Goal: Transaction & Acquisition: Download file/media

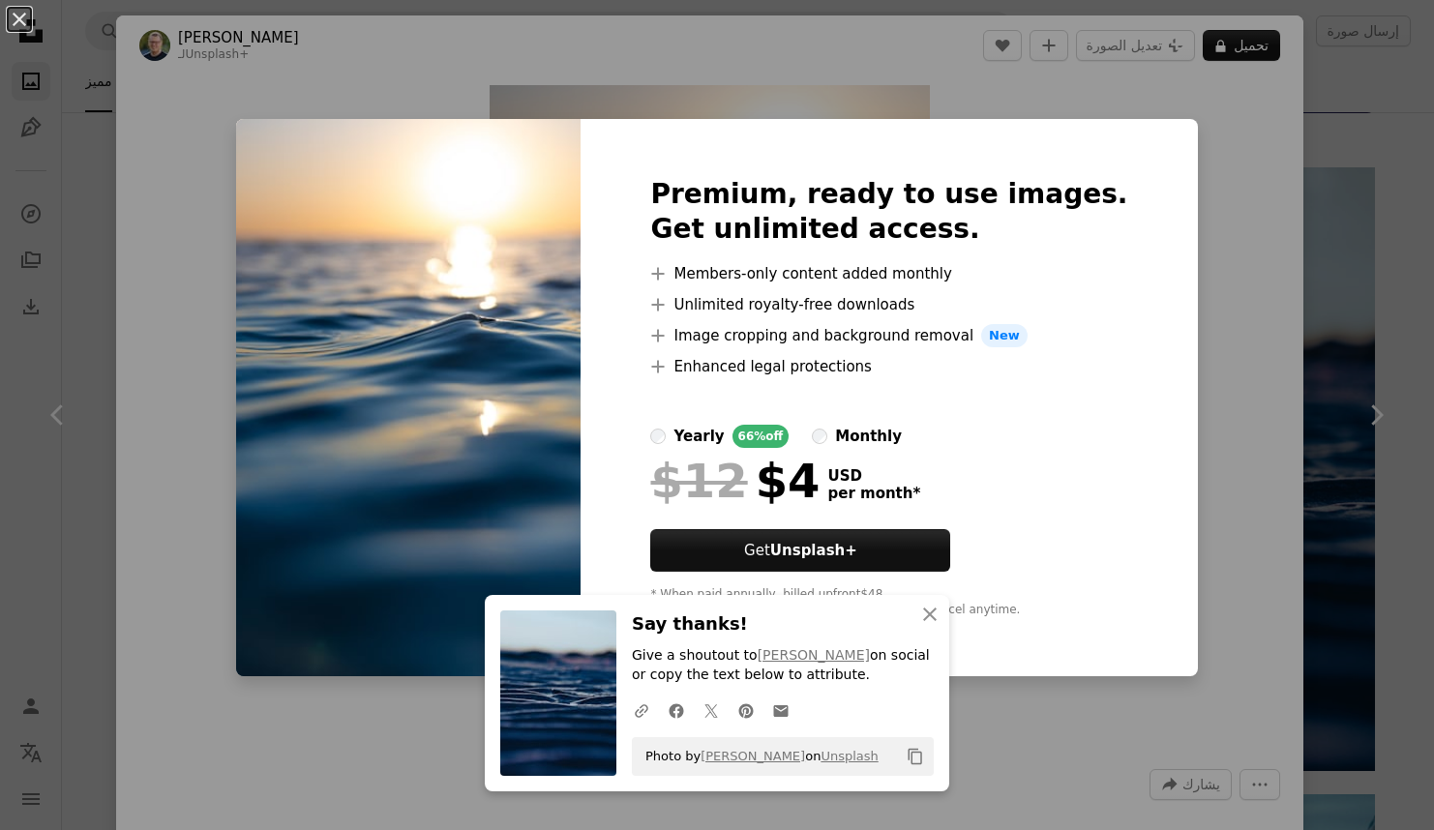
scroll to position [349, 0]
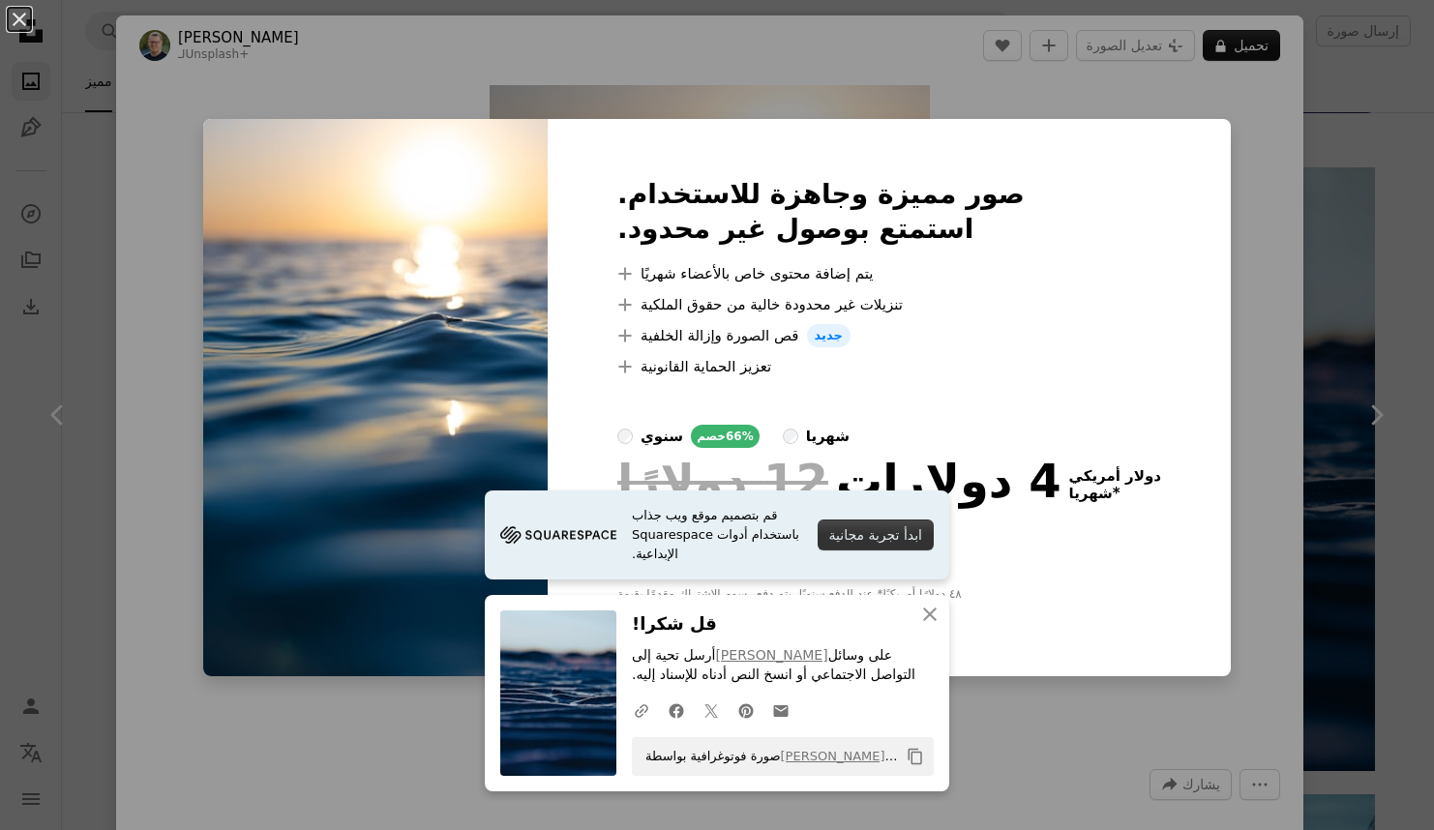
click at [1275, 550] on div "An X shape صور مميزة وجاهزة للاستخدام. استمتع بوصول غير محدود. A plus sign يتم …" at bounding box center [717, 415] width 1434 height 830
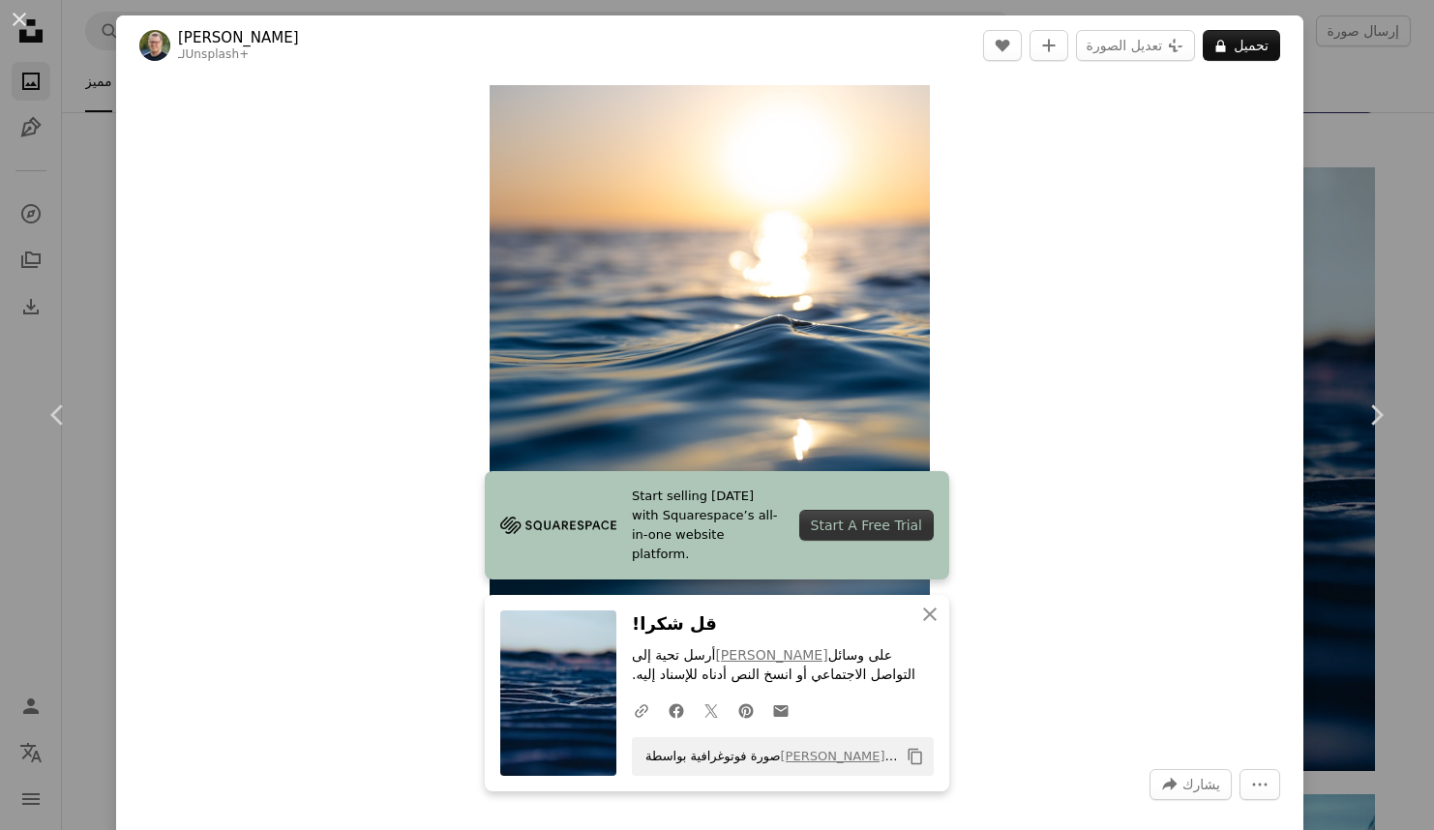
scroll to position [774, 0]
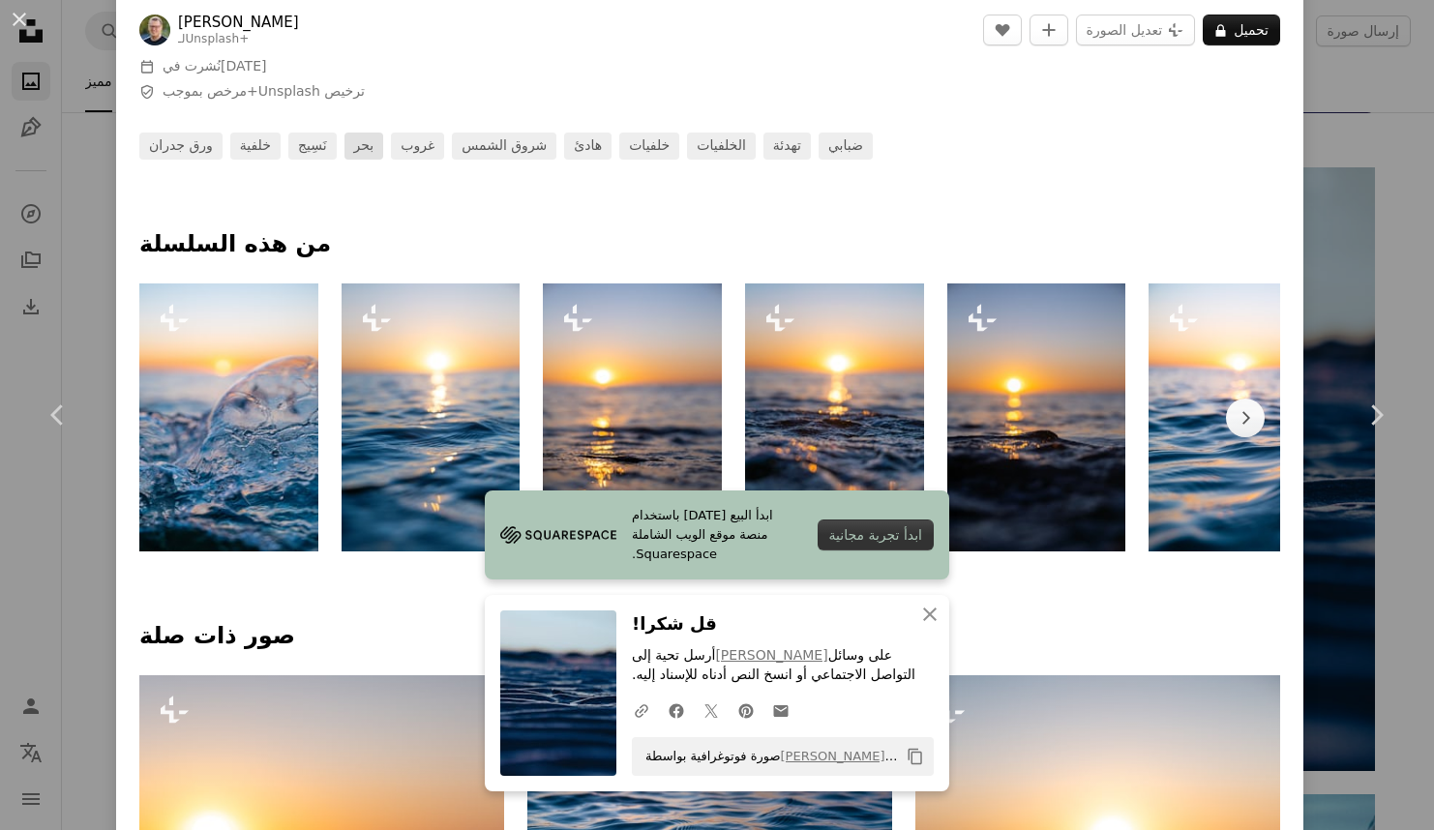
drag, startPoint x: 482, startPoint y: 148, endPoint x: 373, endPoint y: 139, distance: 109.7
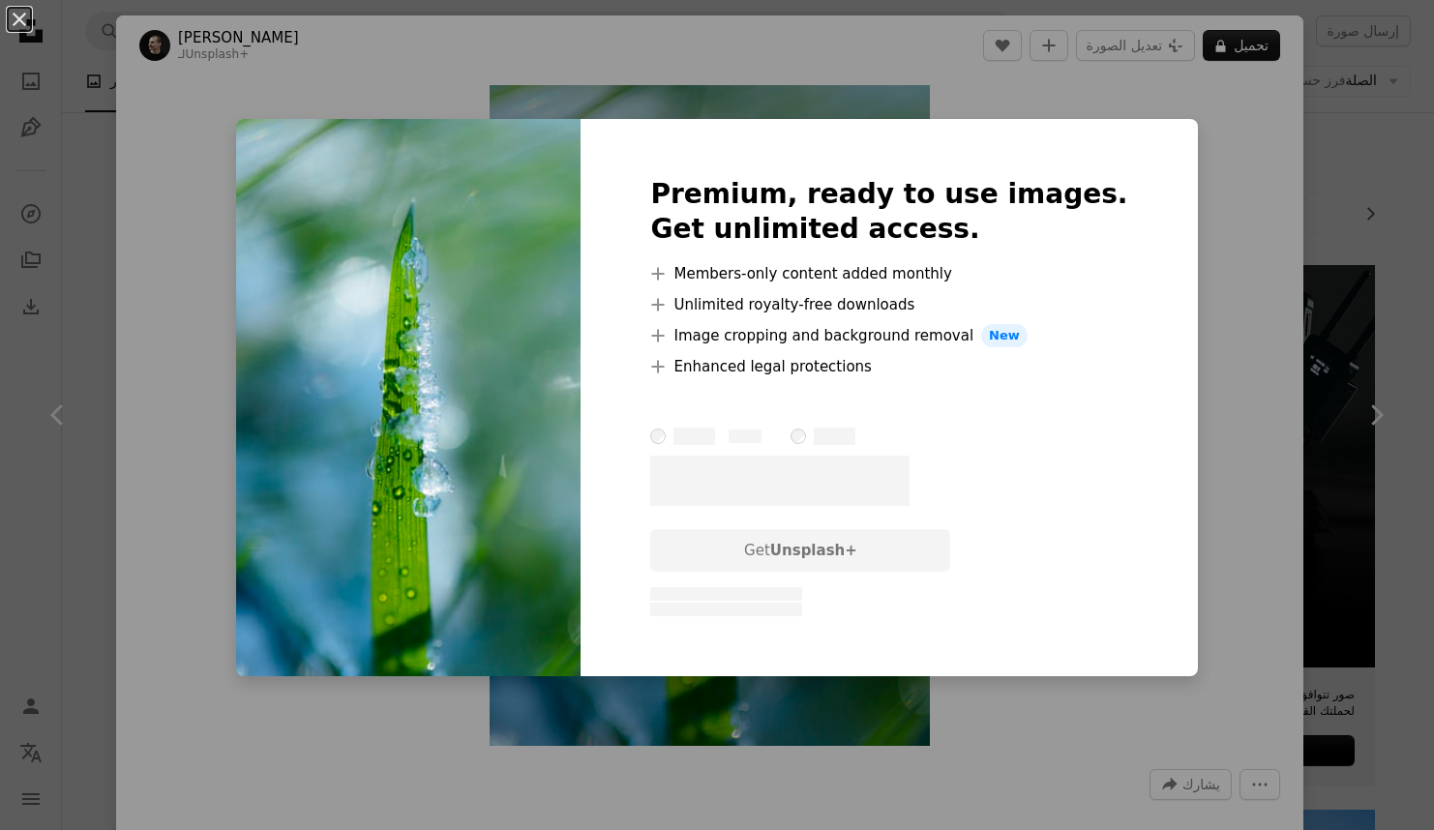
scroll to position [5759, 0]
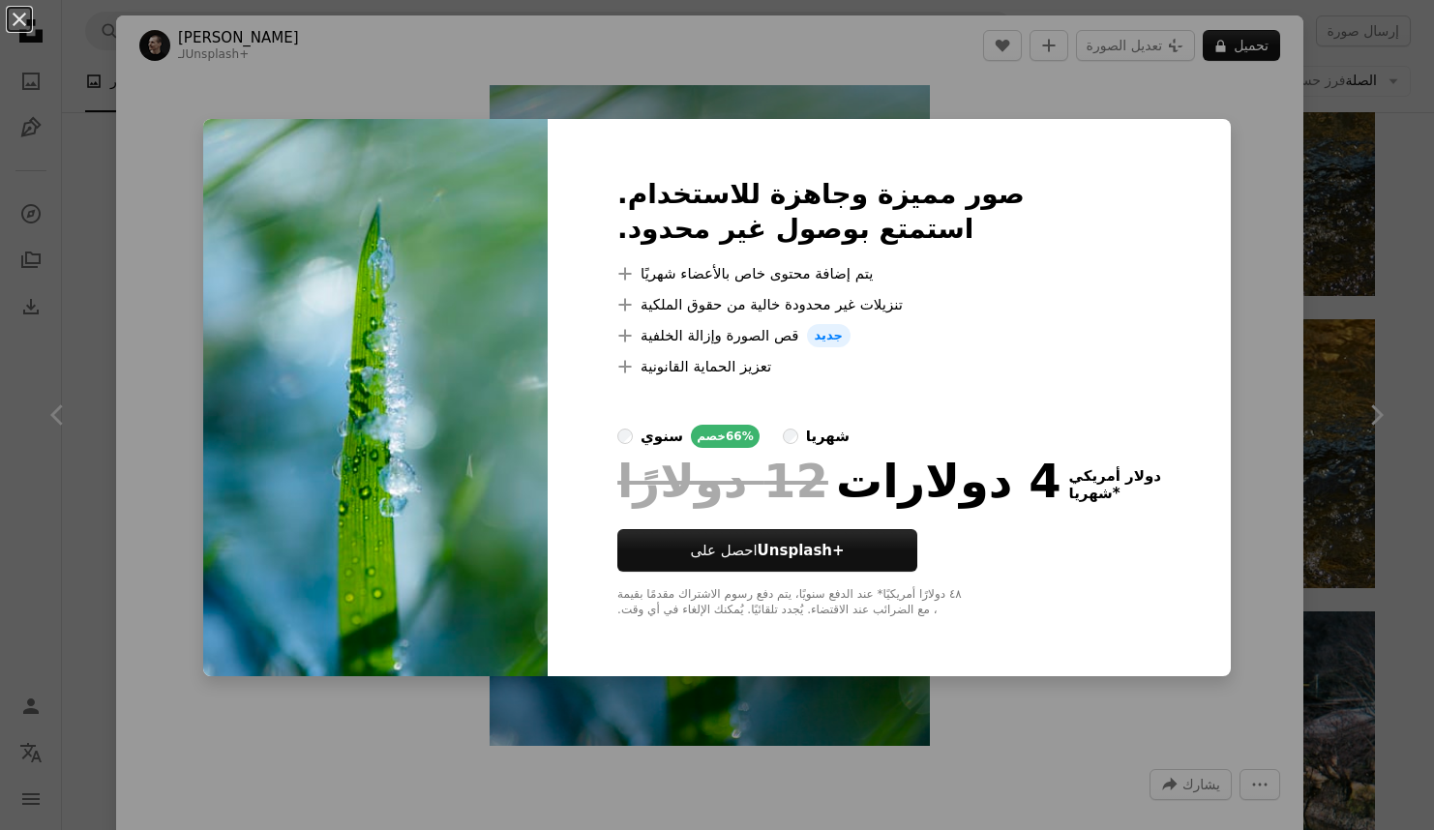
click at [1335, 278] on div "An X shape صور مميزة وجاهزة للاستخدام. استمتع بوصول غير محدود. A plus sign يتم …" at bounding box center [717, 415] width 1434 height 830
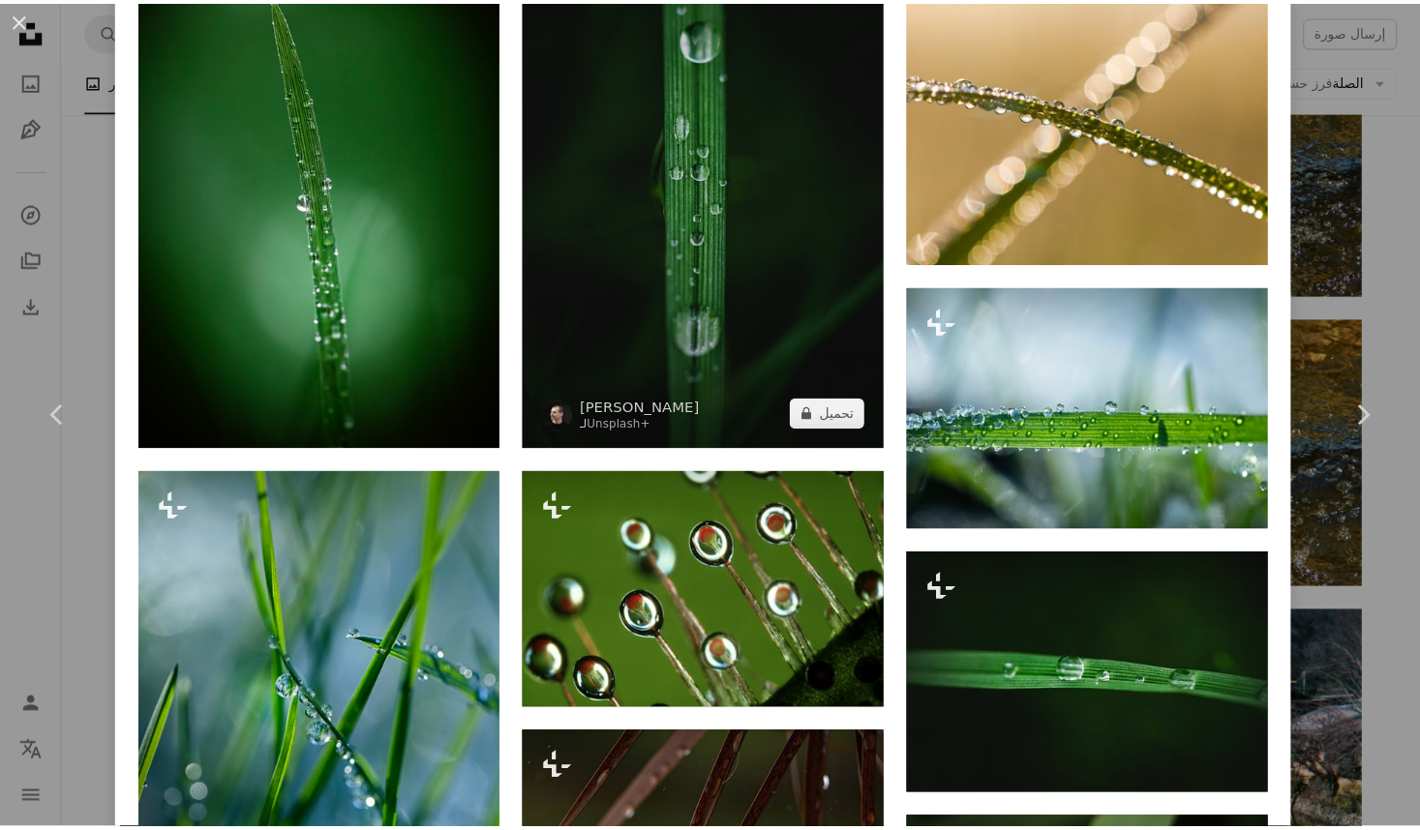
scroll to position [774, 0]
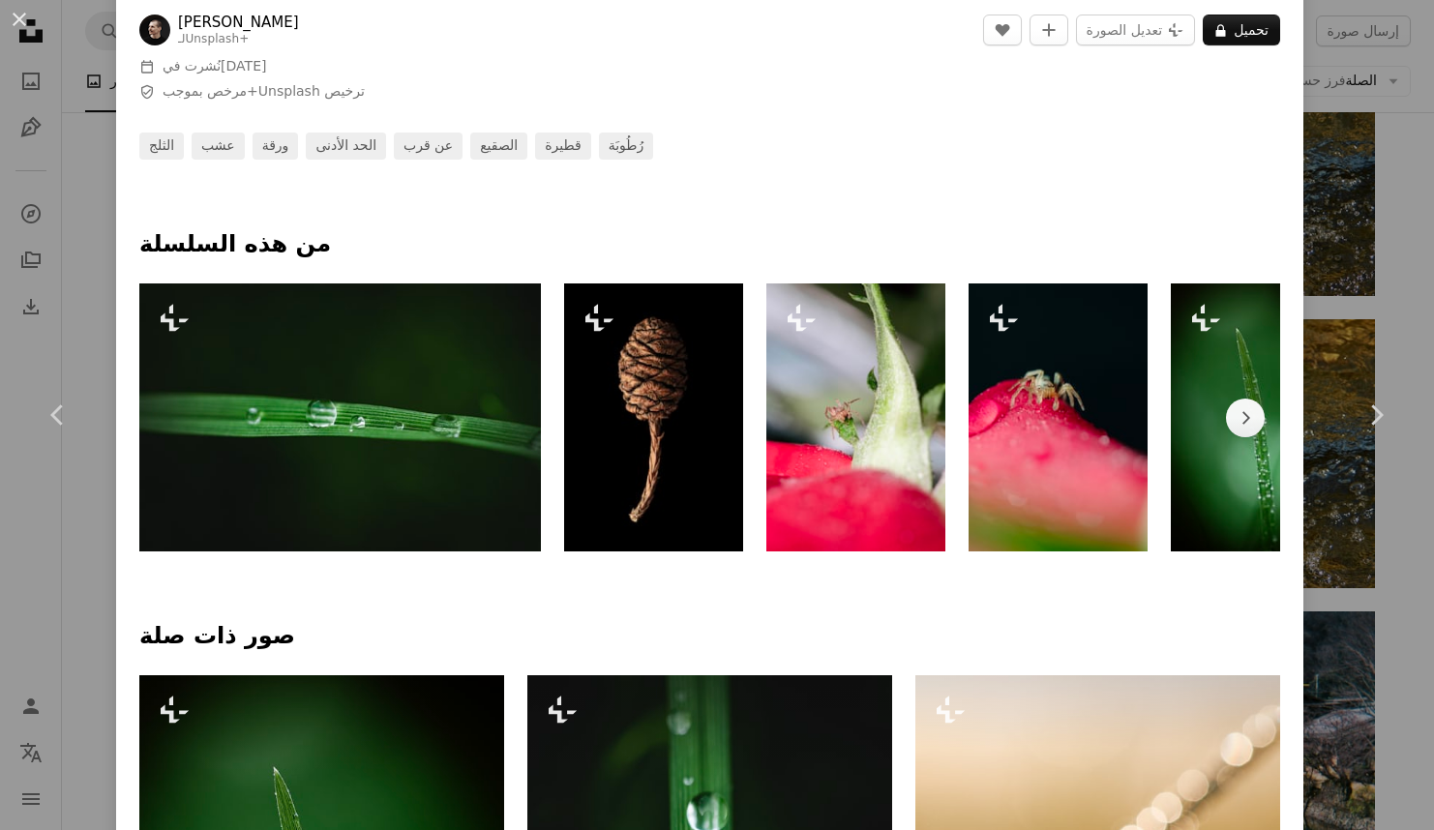
click at [1321, 536] on div "An X shape Chevron left Chevron right جوشوا إيرل لـ Unsplash+ A heart A plus si…" at bounding box center [717, 415] width 1434 height 830
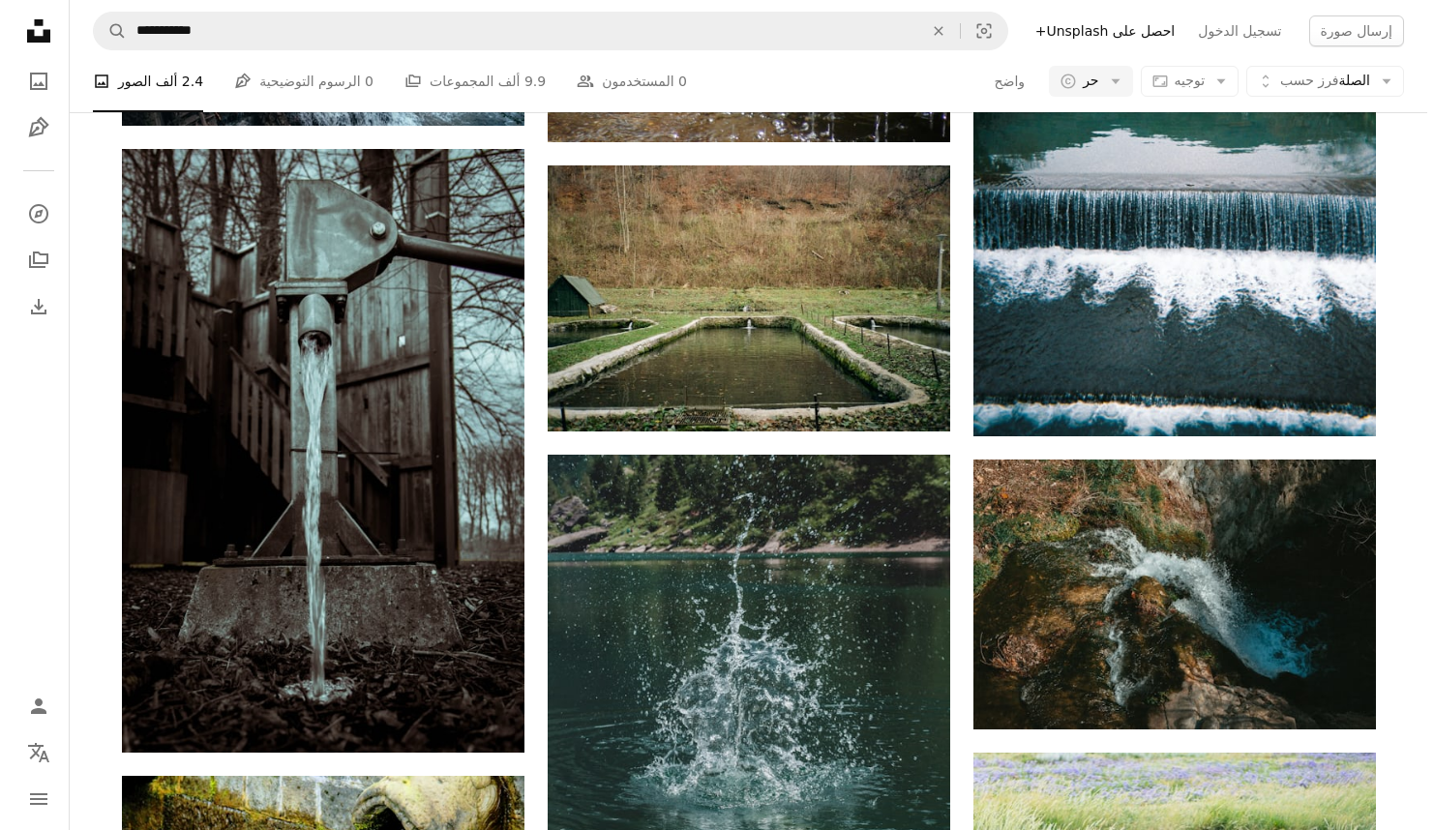
scroll to position [7307, 0]
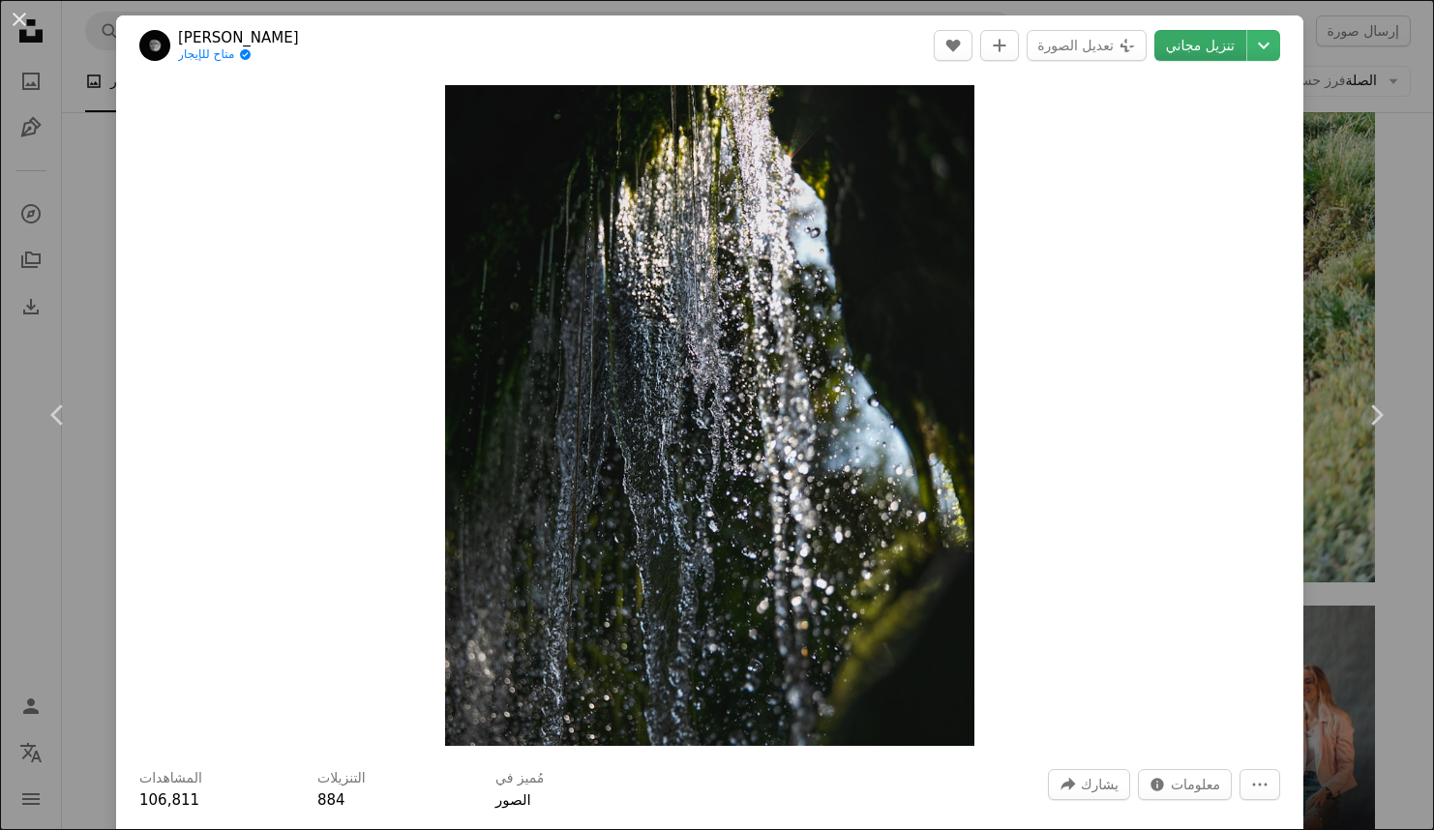
click at [1185, 43] on font "تنزيل مجاني" at bounding box center [1200, 45] width 69 height 15
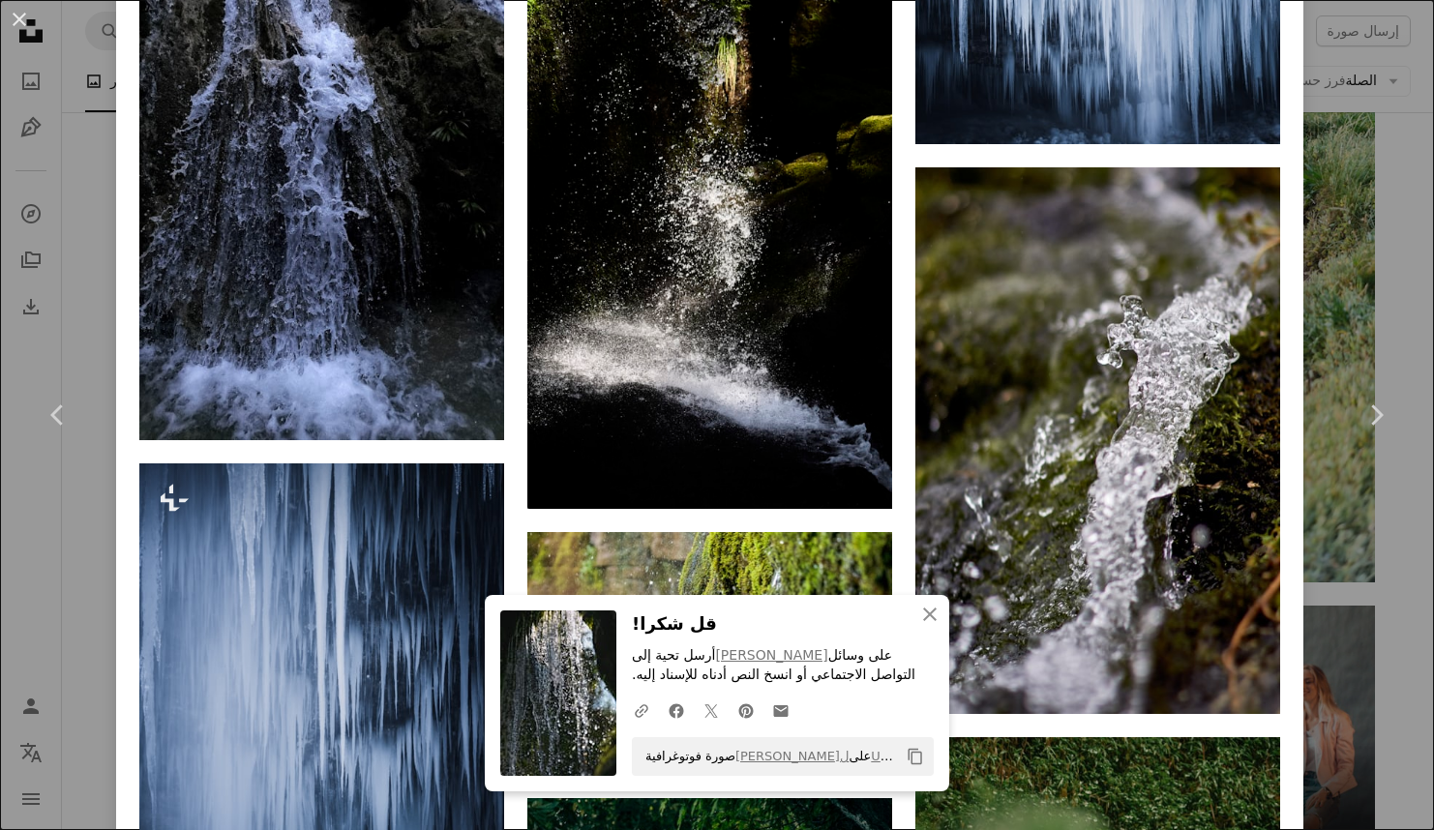
scroll to position [3097, 0]
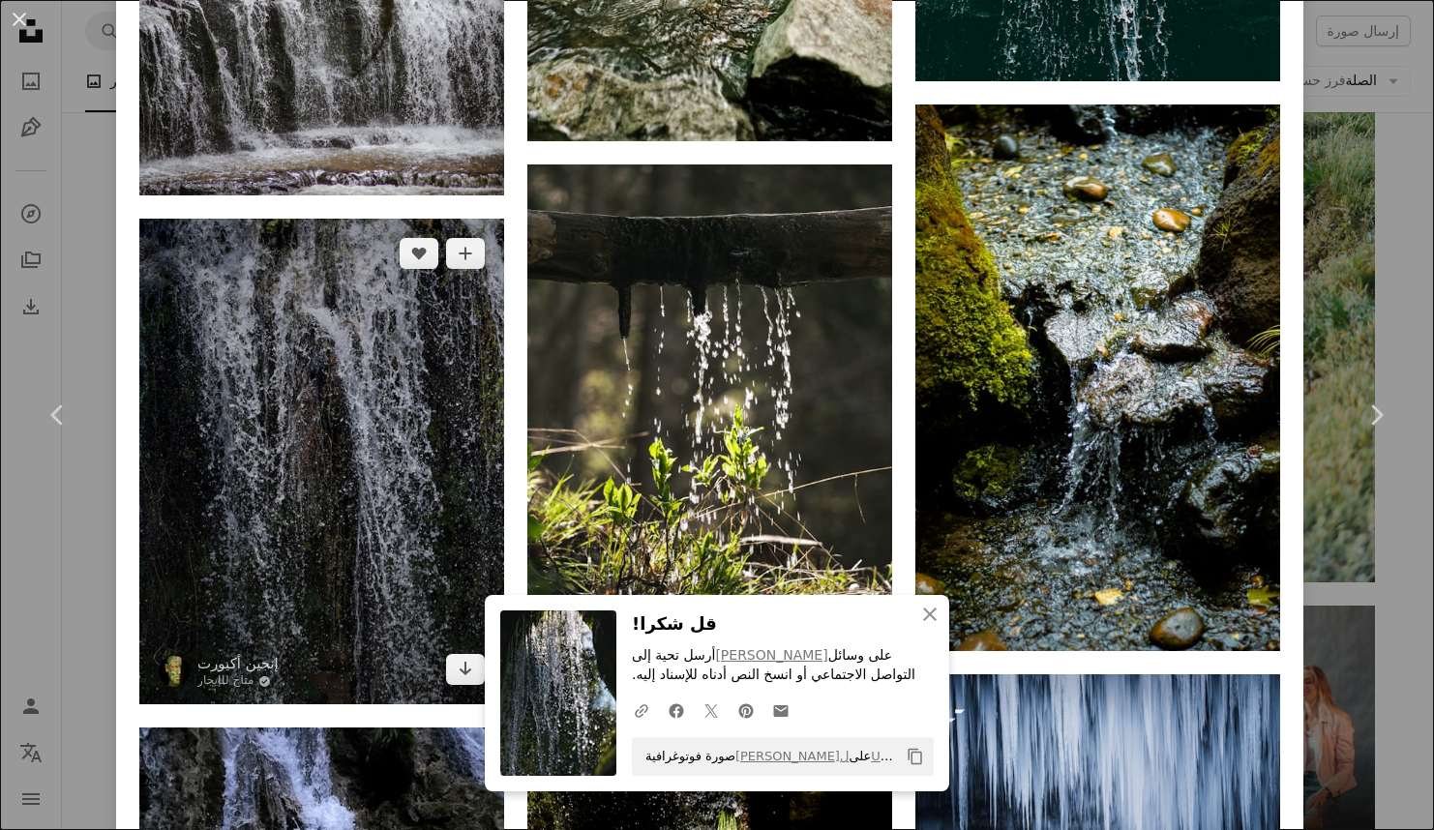
click at [378, 469] on img at bounding box center [321, 462] width 365 height 487
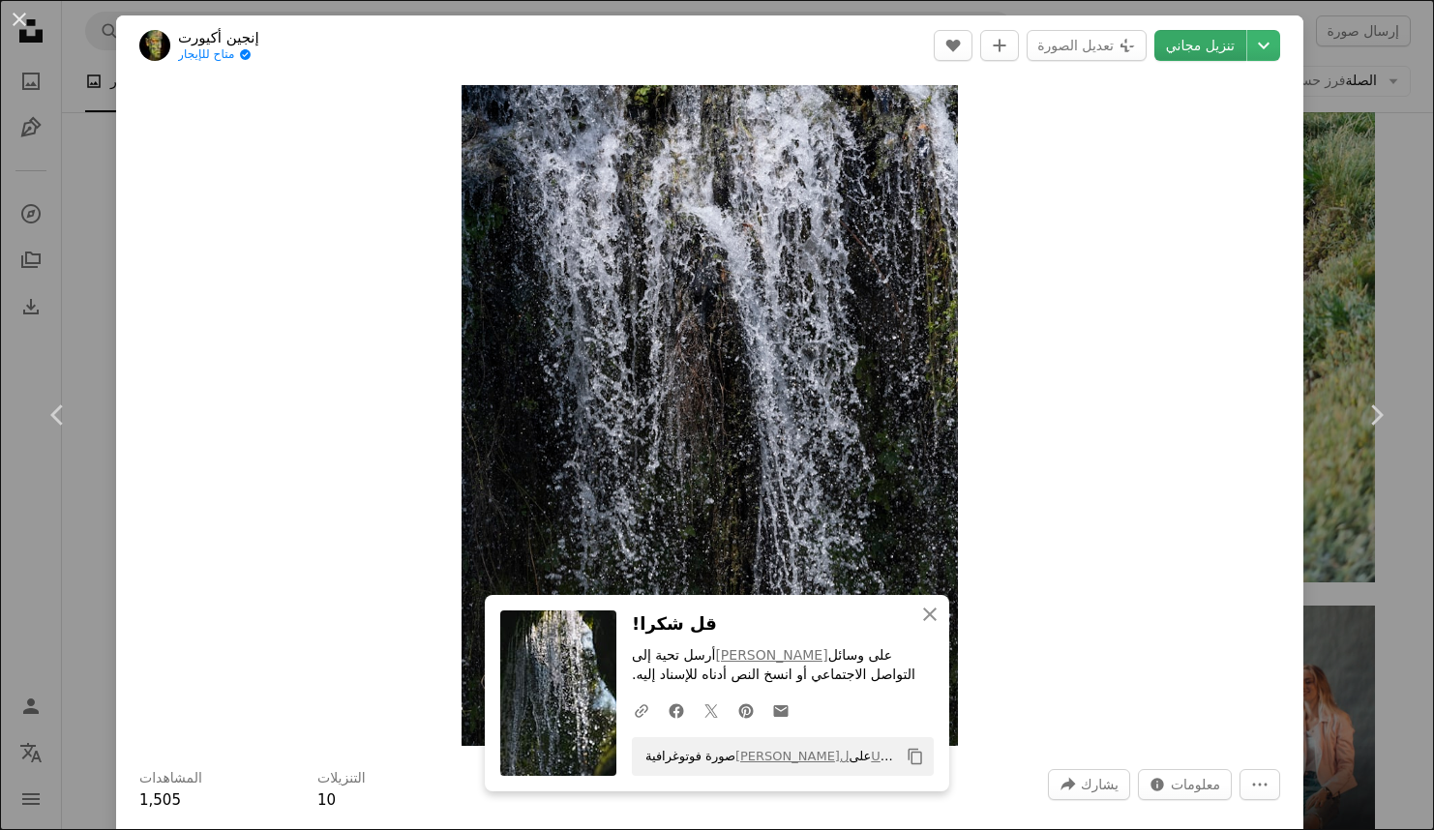
click at [1175, 45] on font "تنزيل مجاني" at bounding box center [1200, 45] width 69 height 15
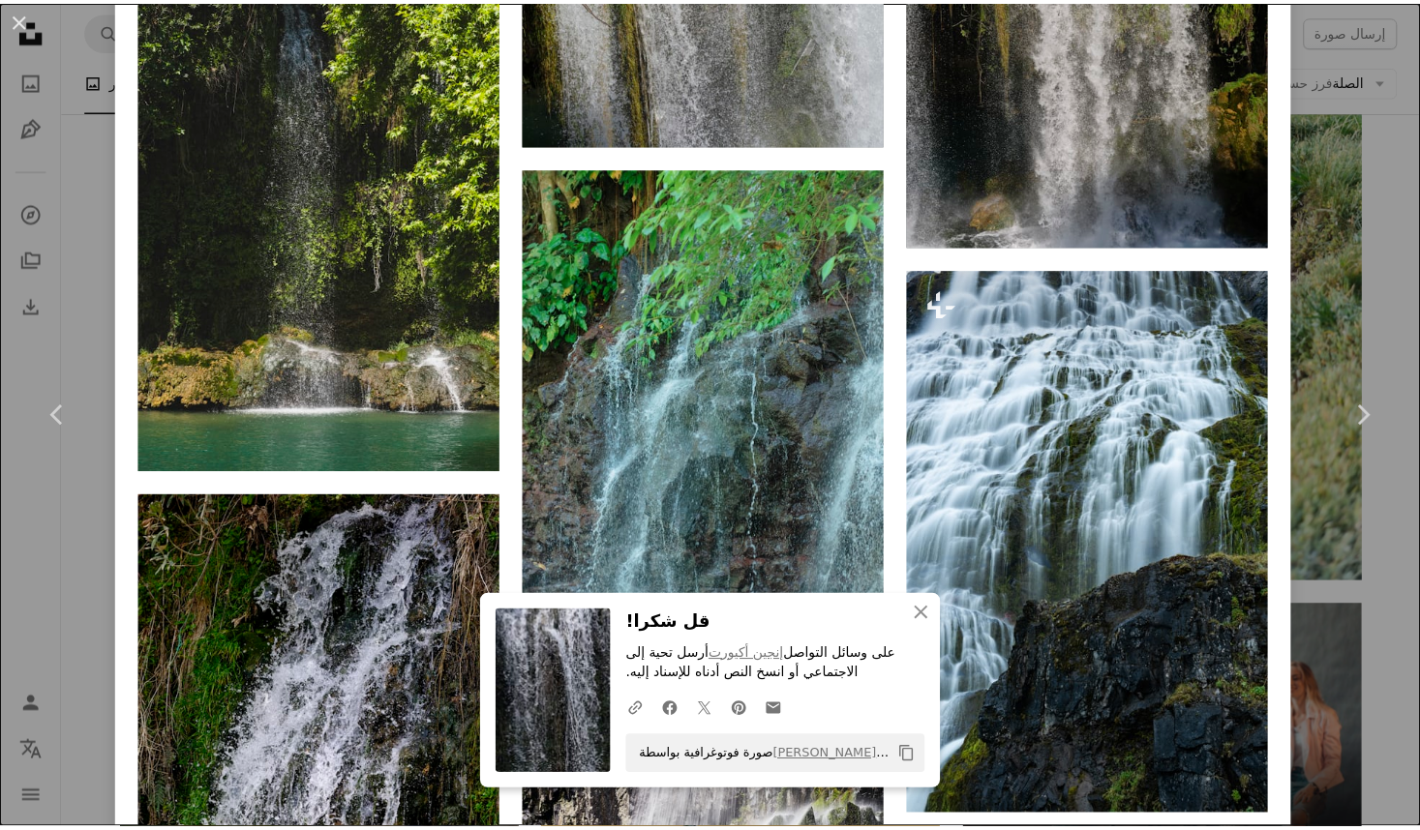
scroll to position [3097, 0]
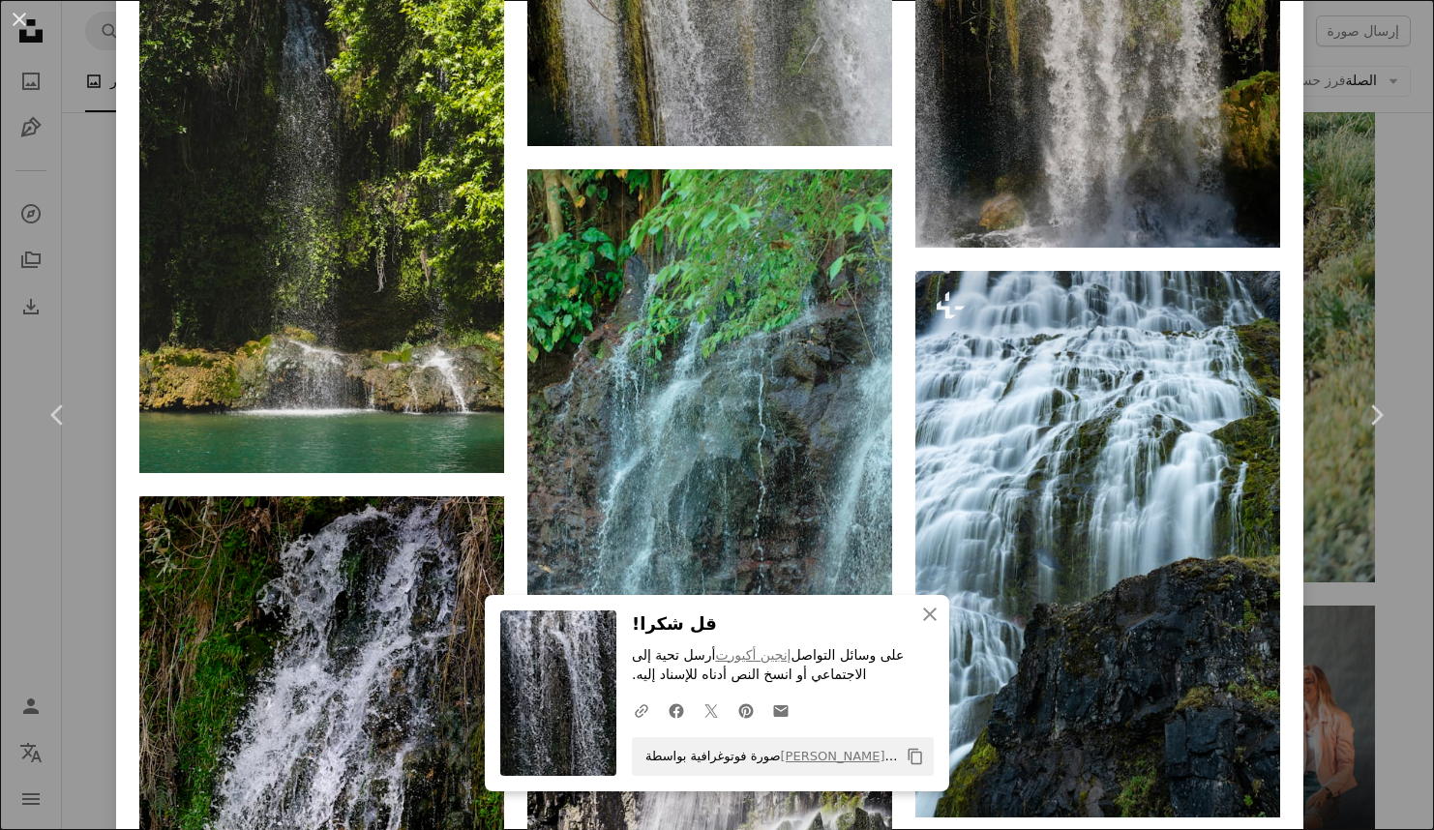
click at [1349, 542] on div "An X shape Chevron left Chevron right إنجين أكيورت متاح للإيجار A checkmark ins…" at bounding box center [717, 415] width 1434 height 830
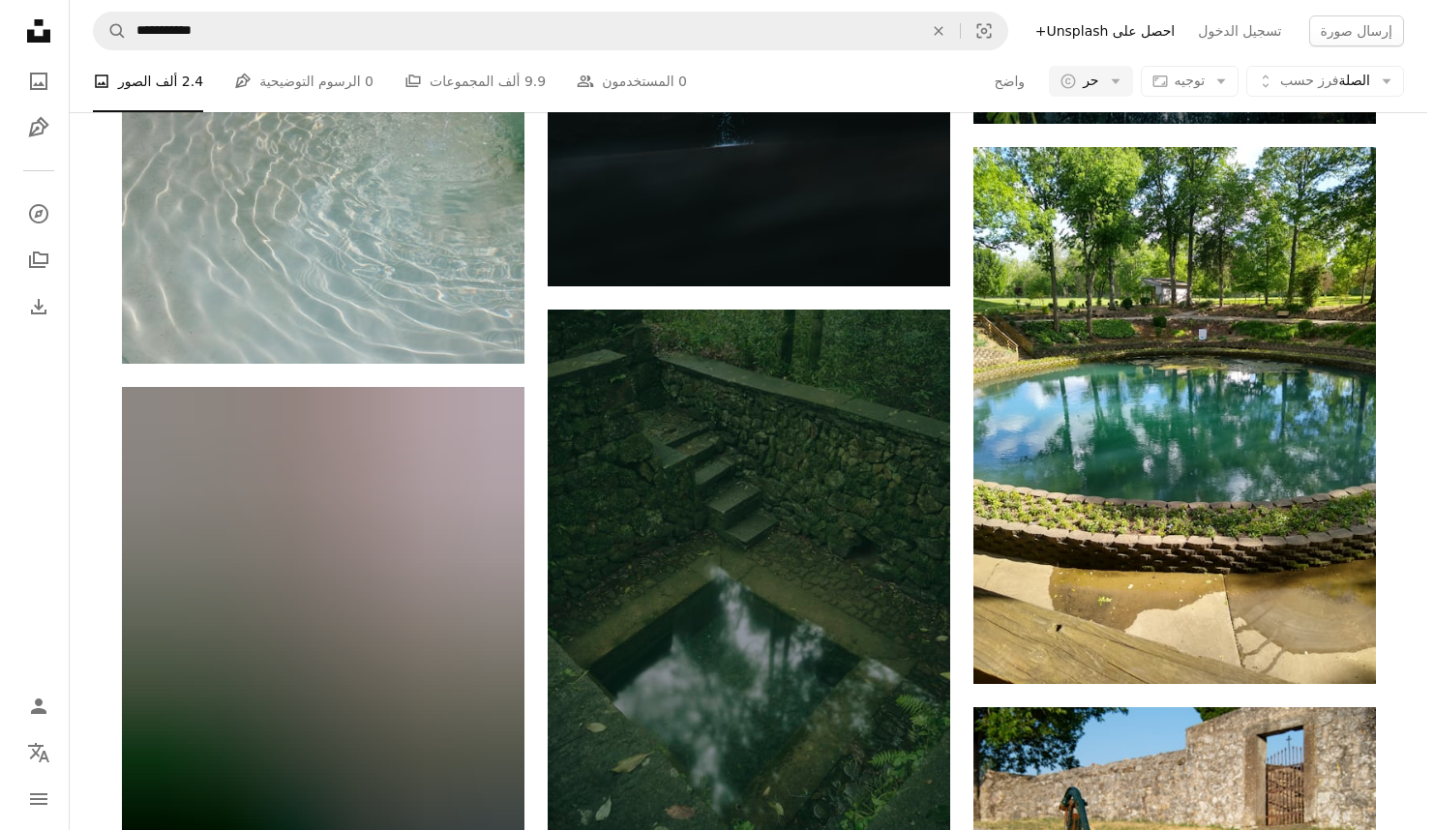
scroll to position [19694, 0]
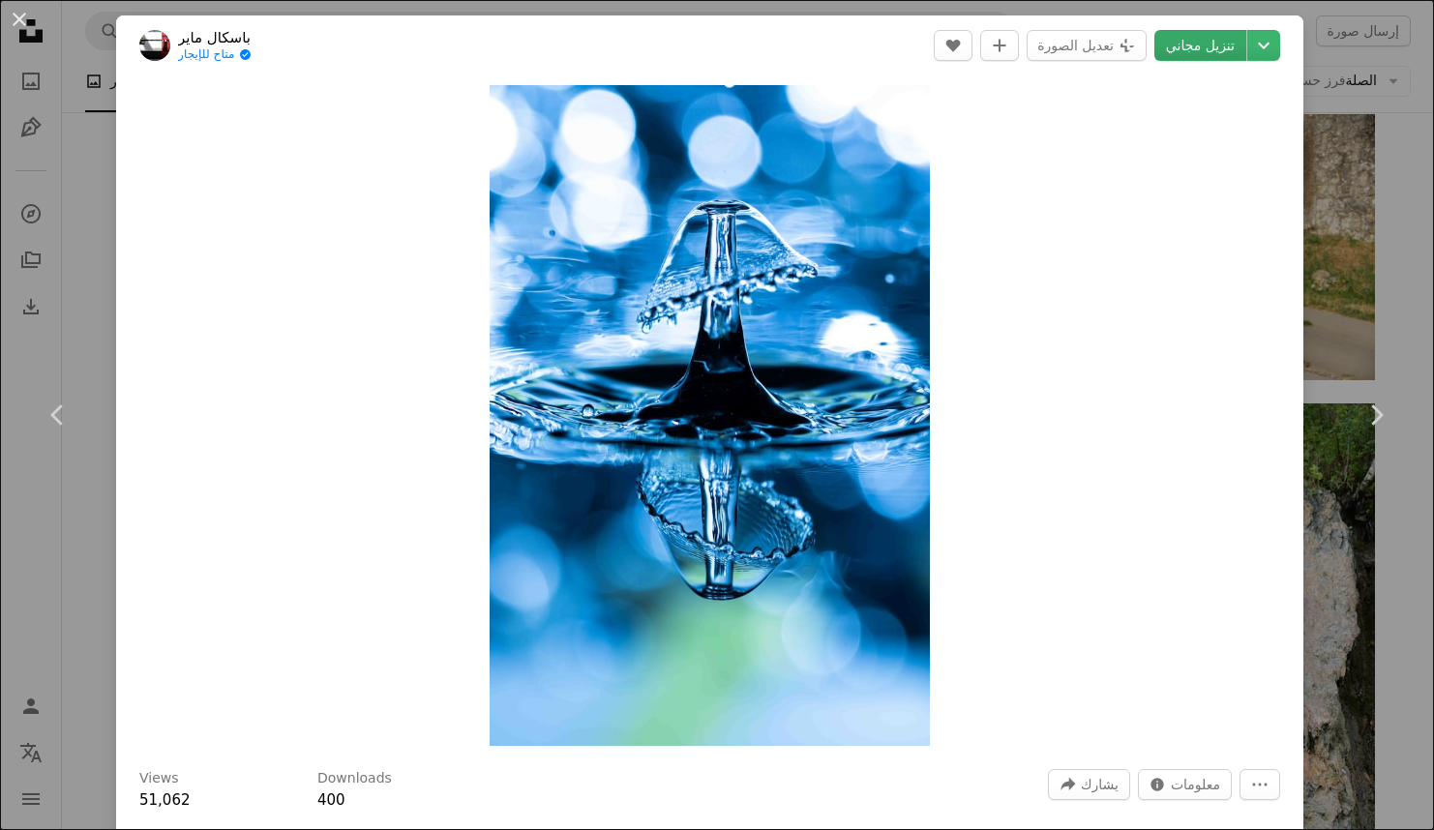
click at [1202, 39] on font "تنزيل مجاني" at bounding box center [1200, 45] width 69 height 15
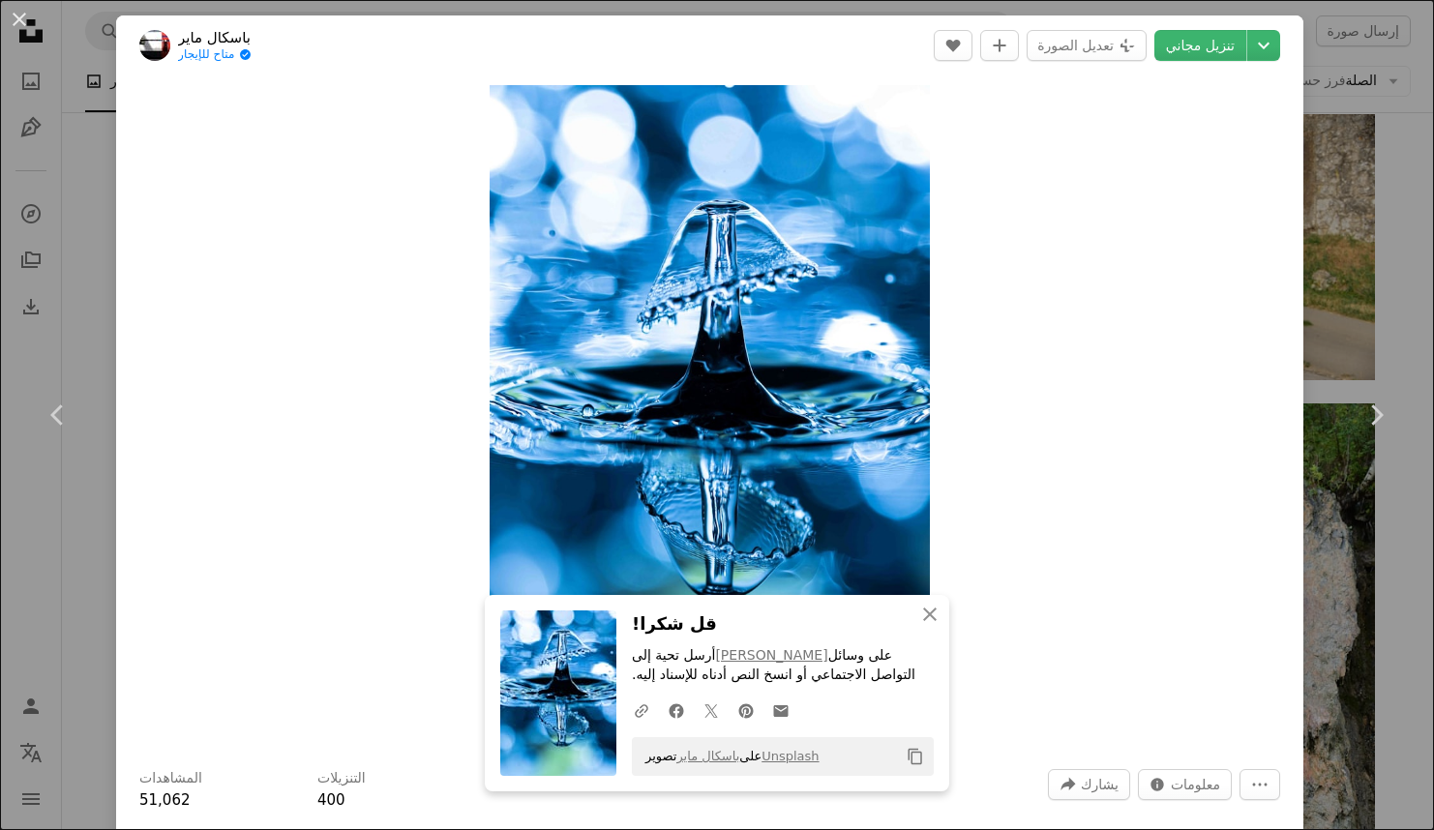
click at [1183, 567] on div "Zoom in" at bounding box center [709, 415] width 1187 height 680
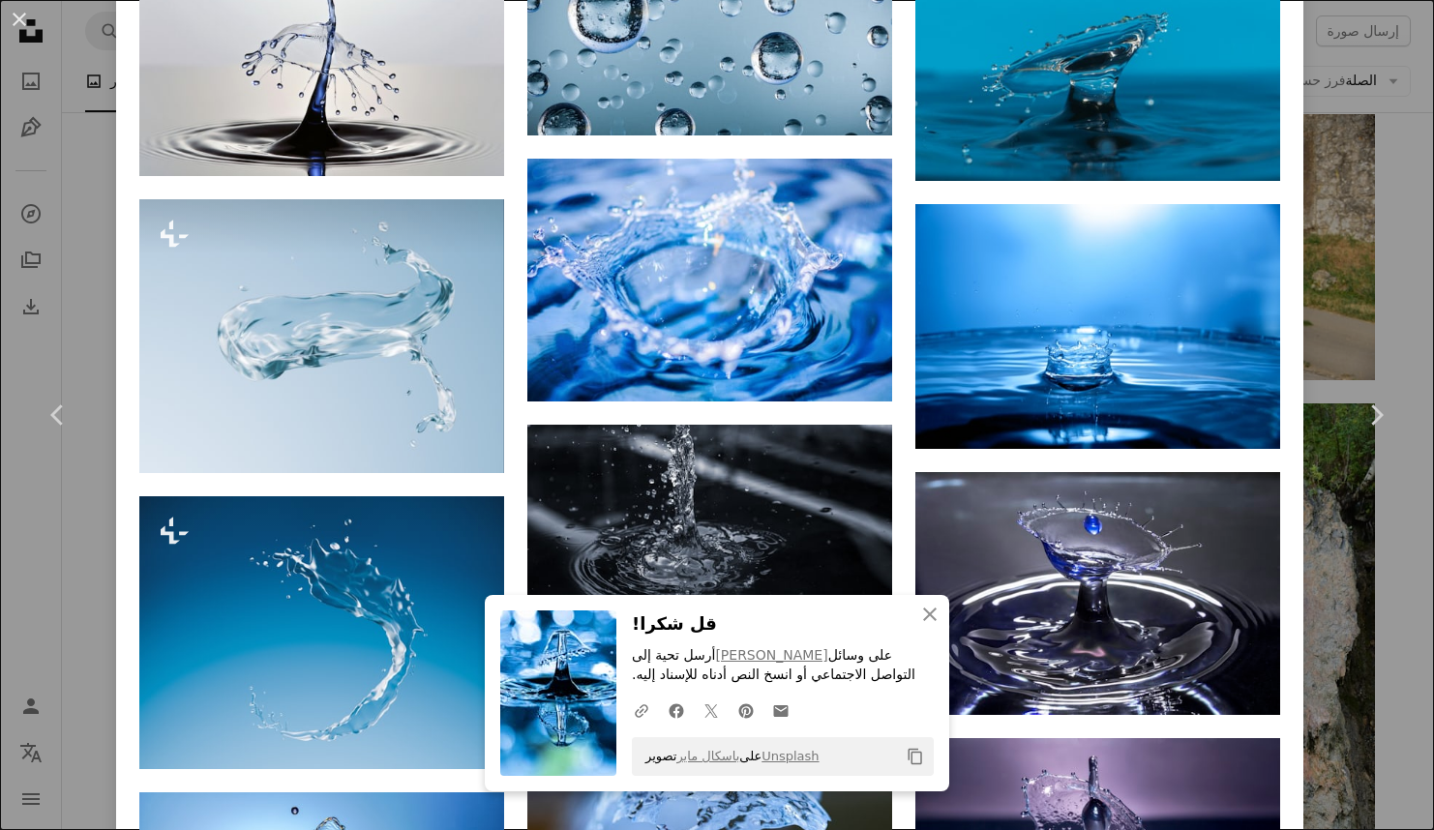
scroll to position [4645, 0]
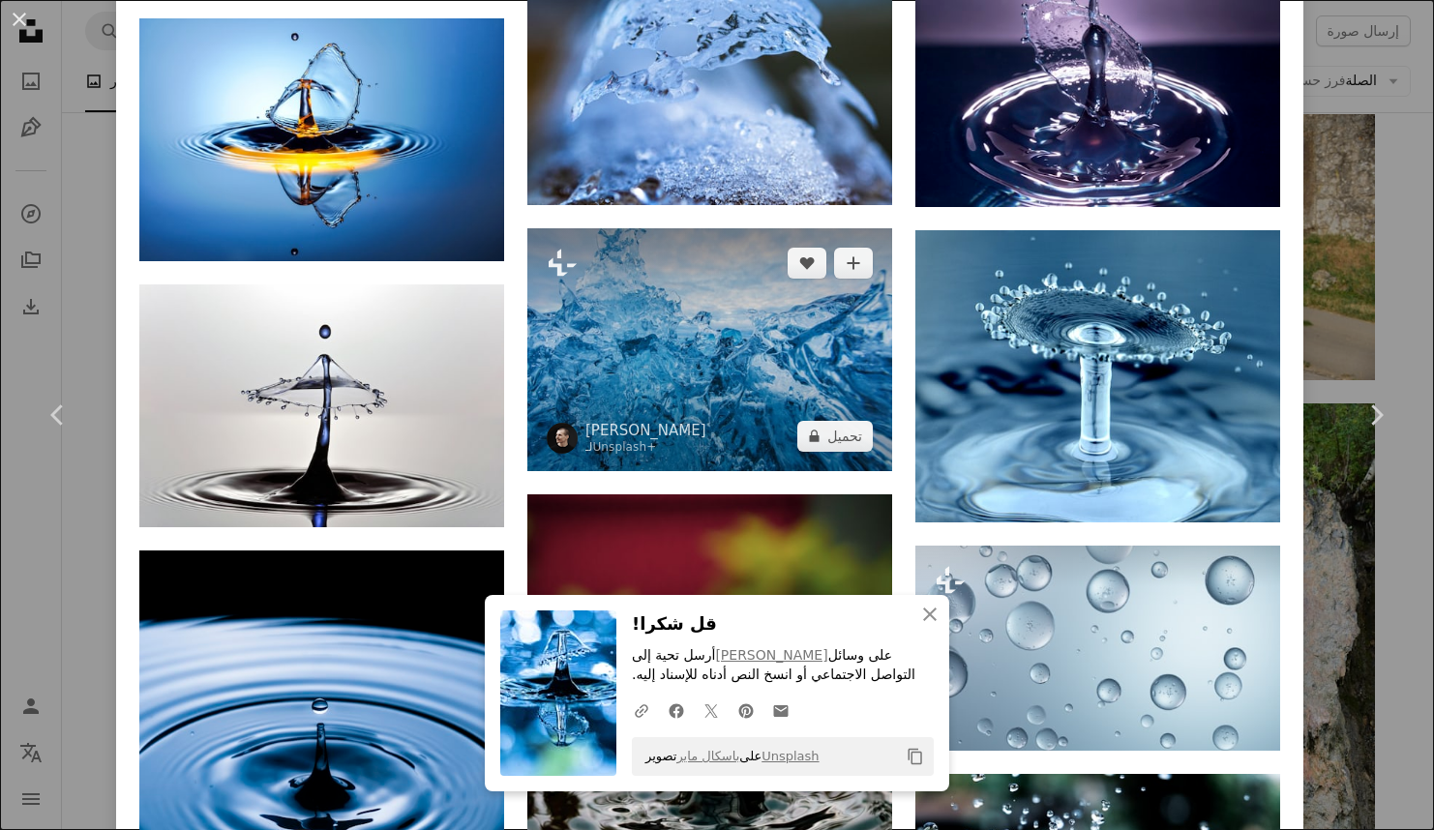
click at [739, 245] on img at bounding box center [709, 349] width 365 height 243
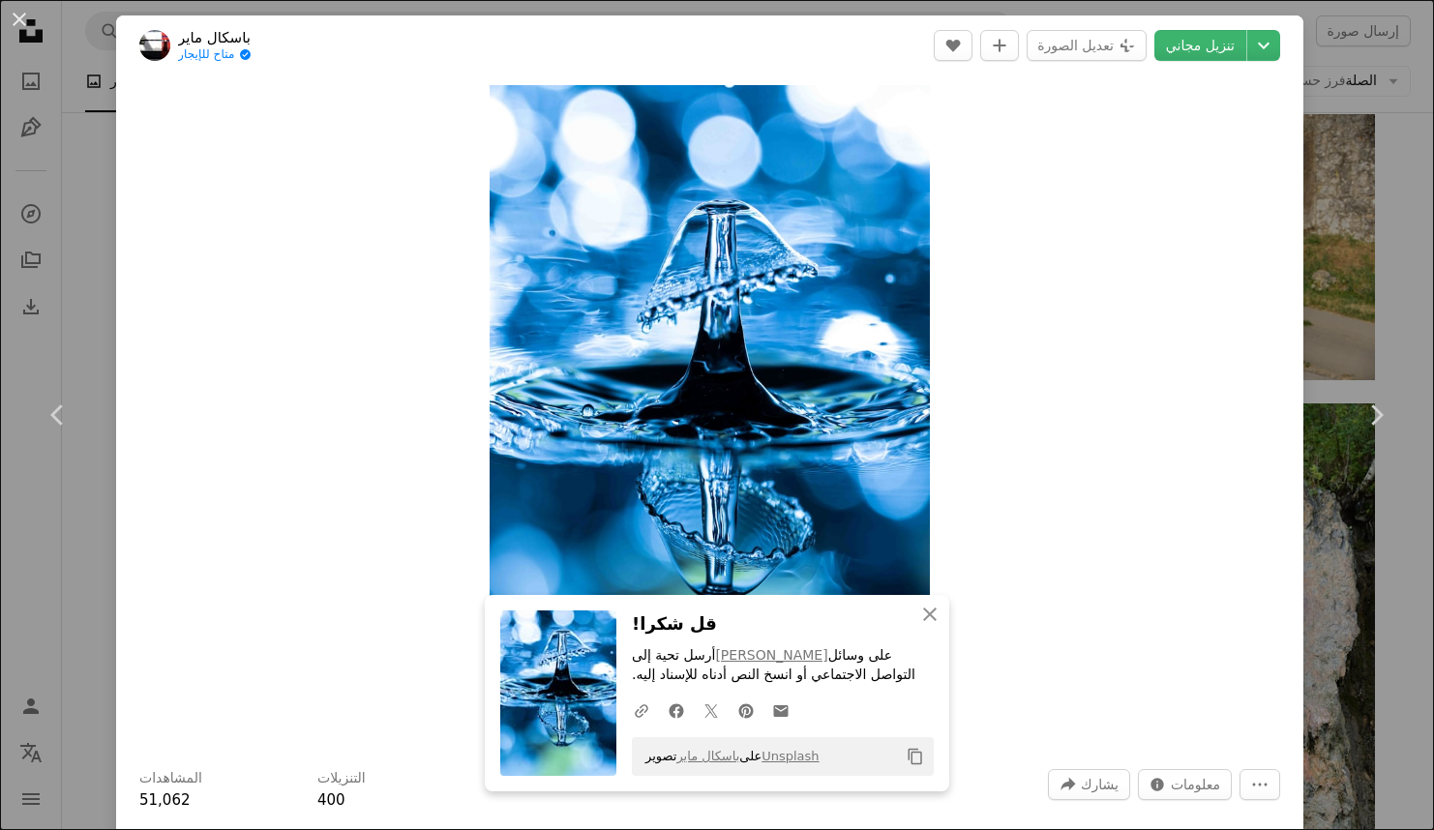
scroll to position [774, 0]
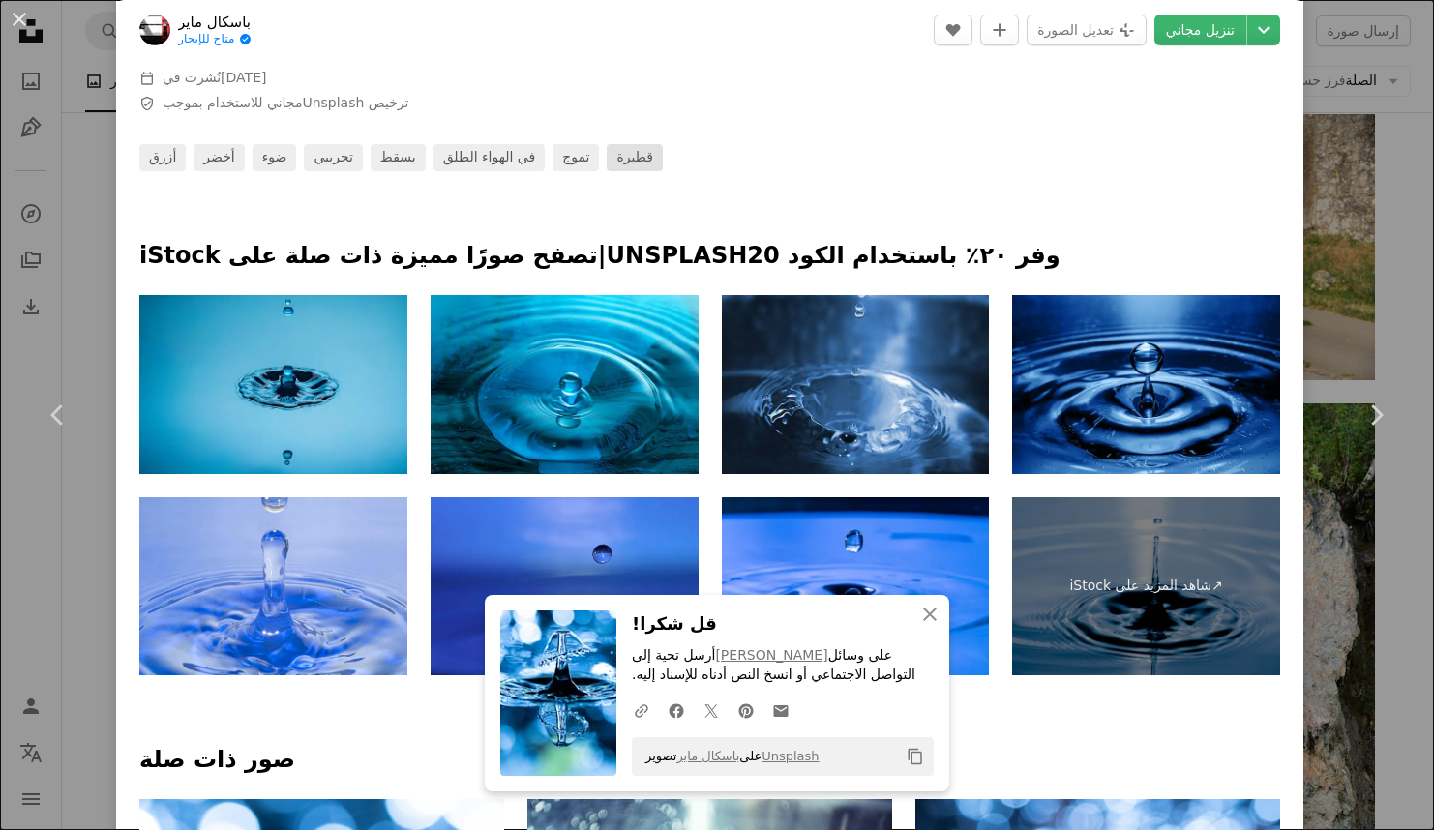
click at [621, 159] on font "قطيرة" at bounding box center [634, 156] width 36 height 15
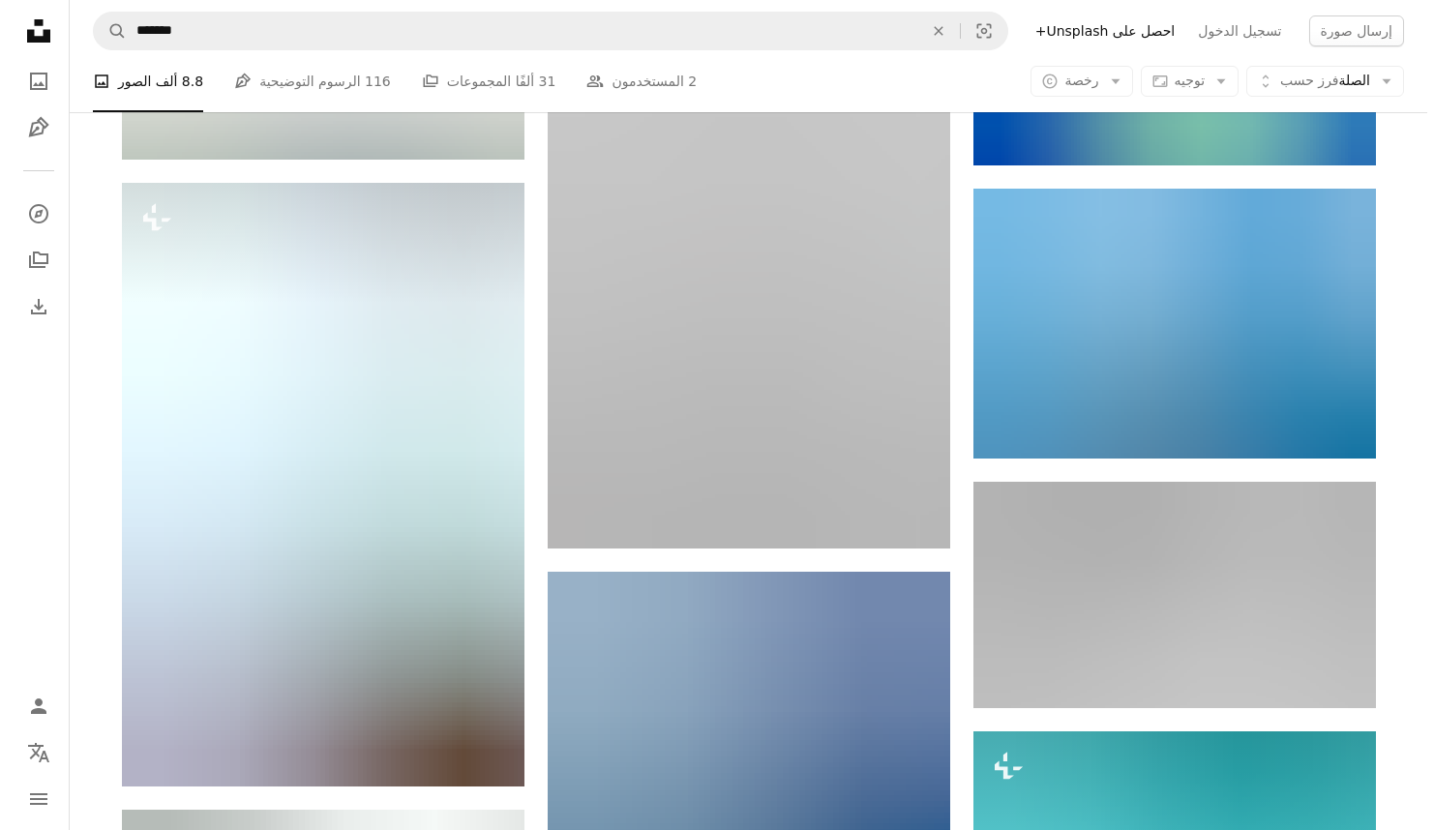
scroll to position [1548, 0]
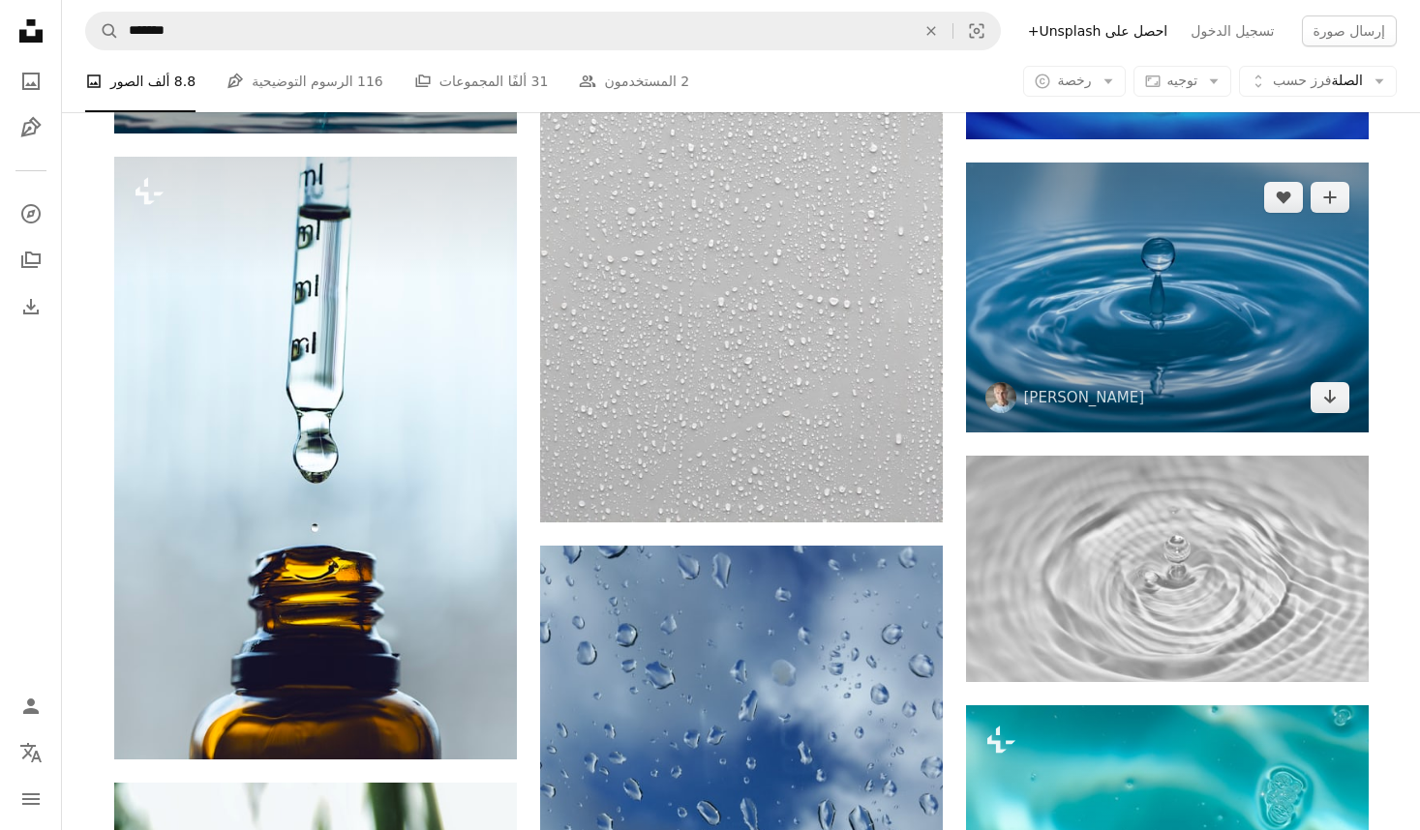
click at [1133, 324] on img at bounding box center [1167, 298] width 403 height 270
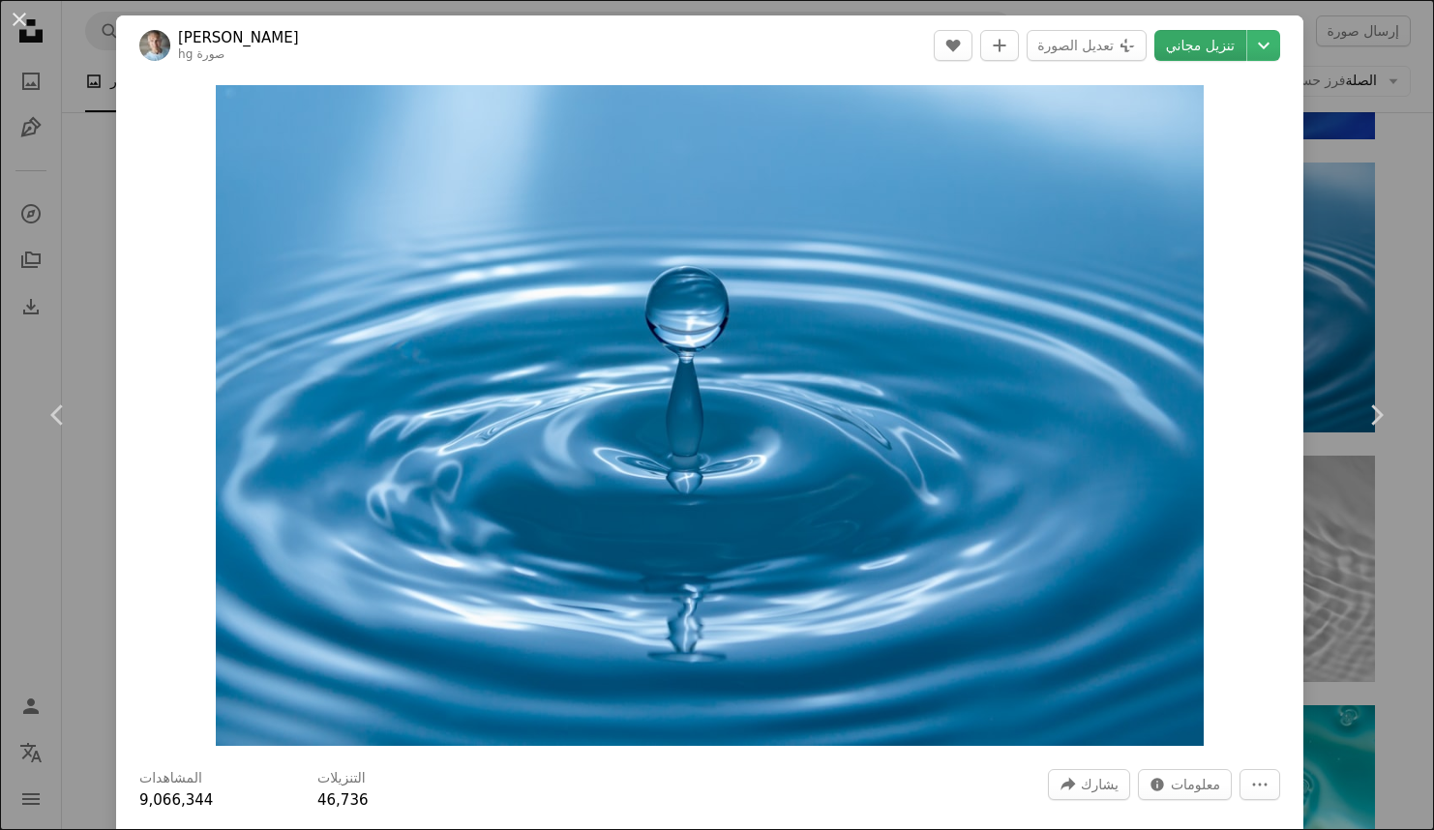
click at [1177, 49] on font "تنزيل مجاني" at bounding box center [1200, 45] width 69 height 15
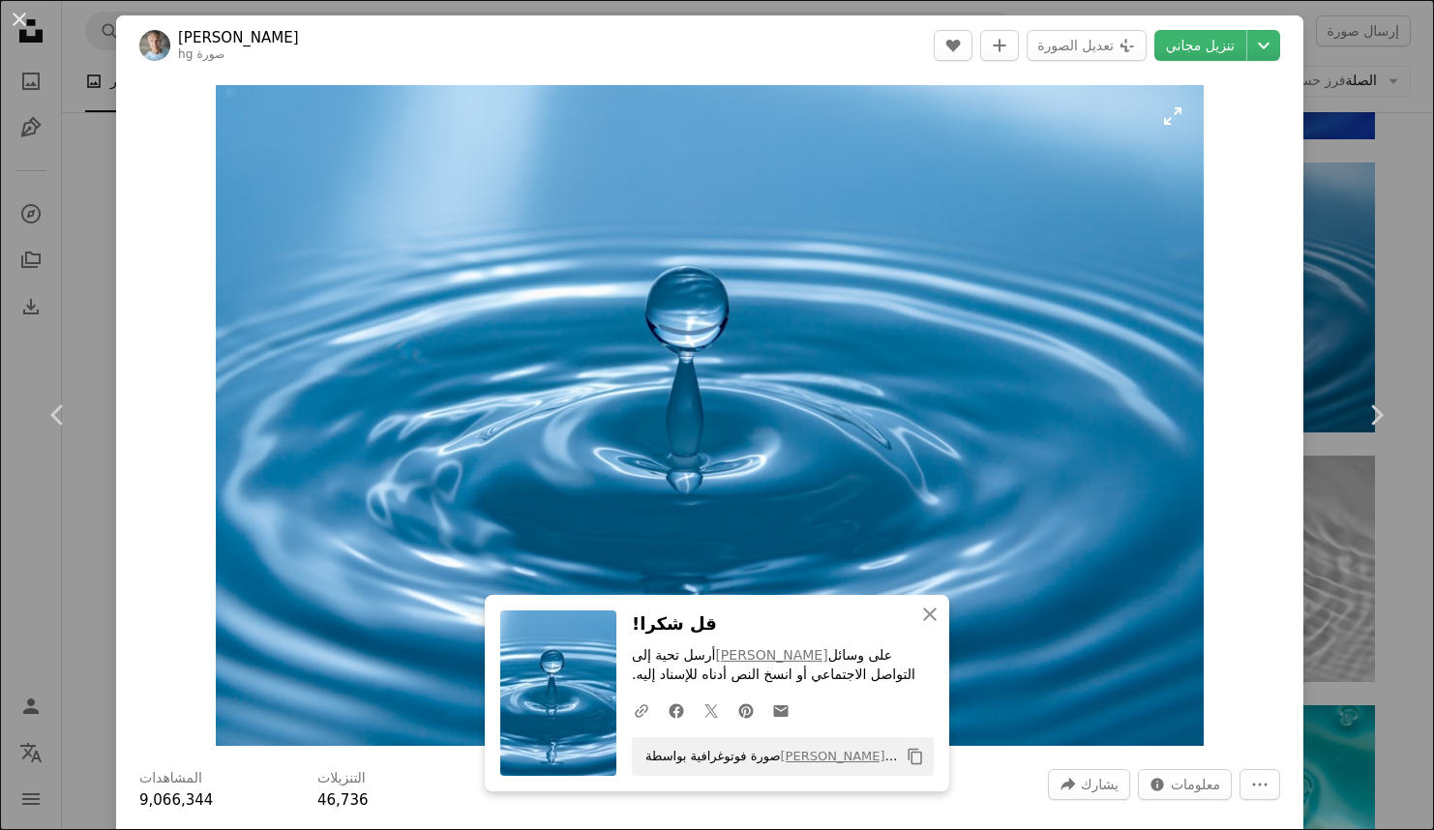
scroll to position [774, 0]
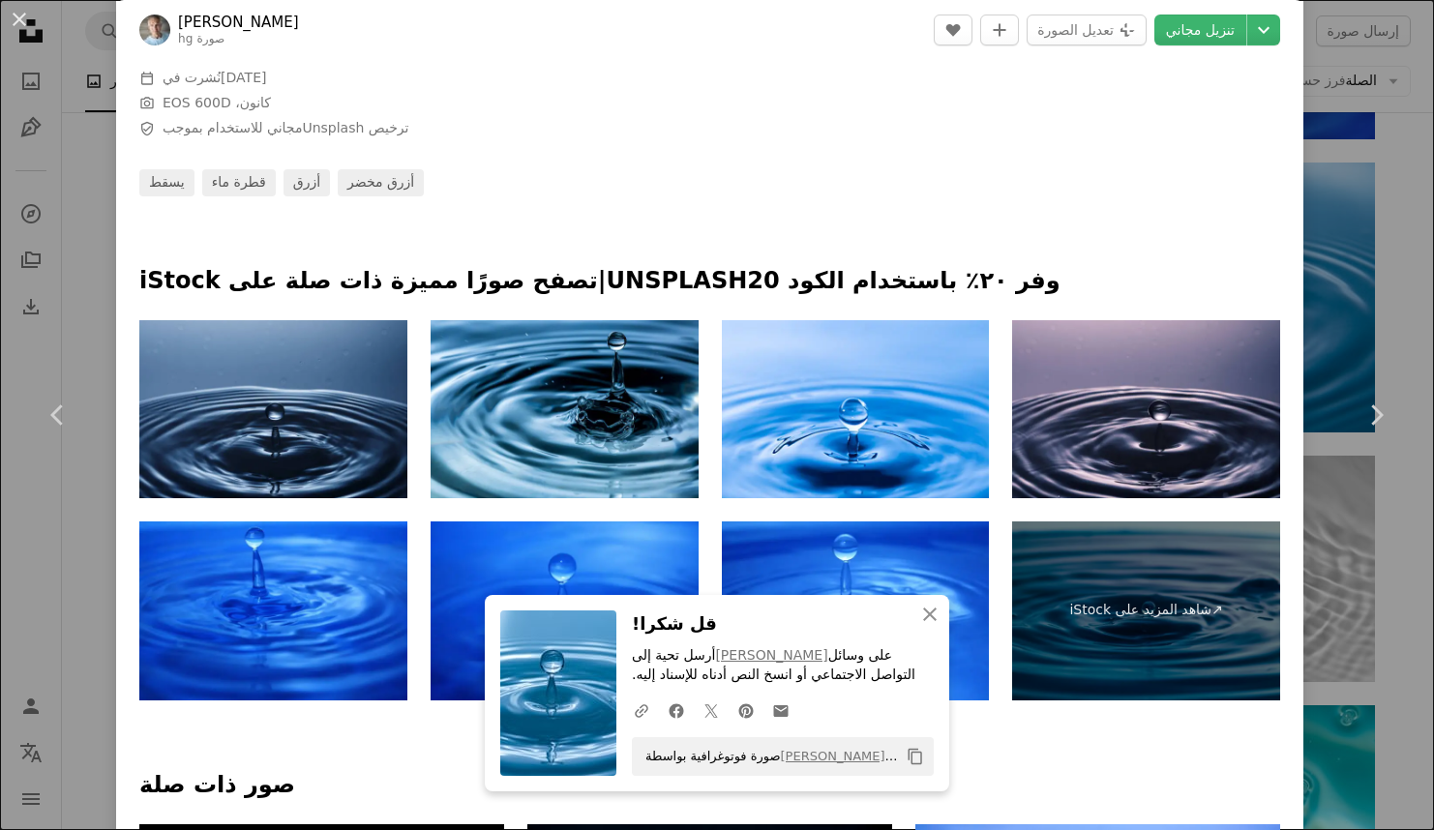
click at [1235, 175] on div "يسقط قطرة ماء أزرق أزرق مخضر" at bounding box center [709, 182] width 1141 height 27
